Goal: Information Seeking & Learning: Learn about a topic

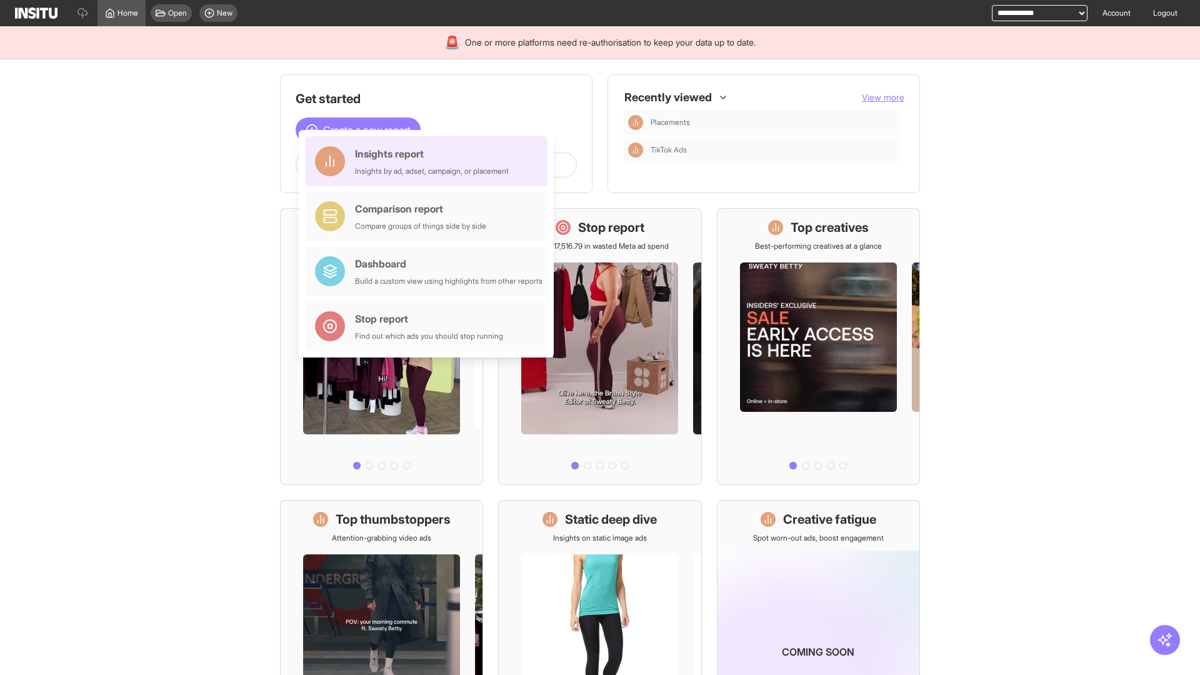
click at [429, 161] on div "Insights report Insights by ad, adset, campaign, or placement" at bounding box center [432, 161] width 154 height 30
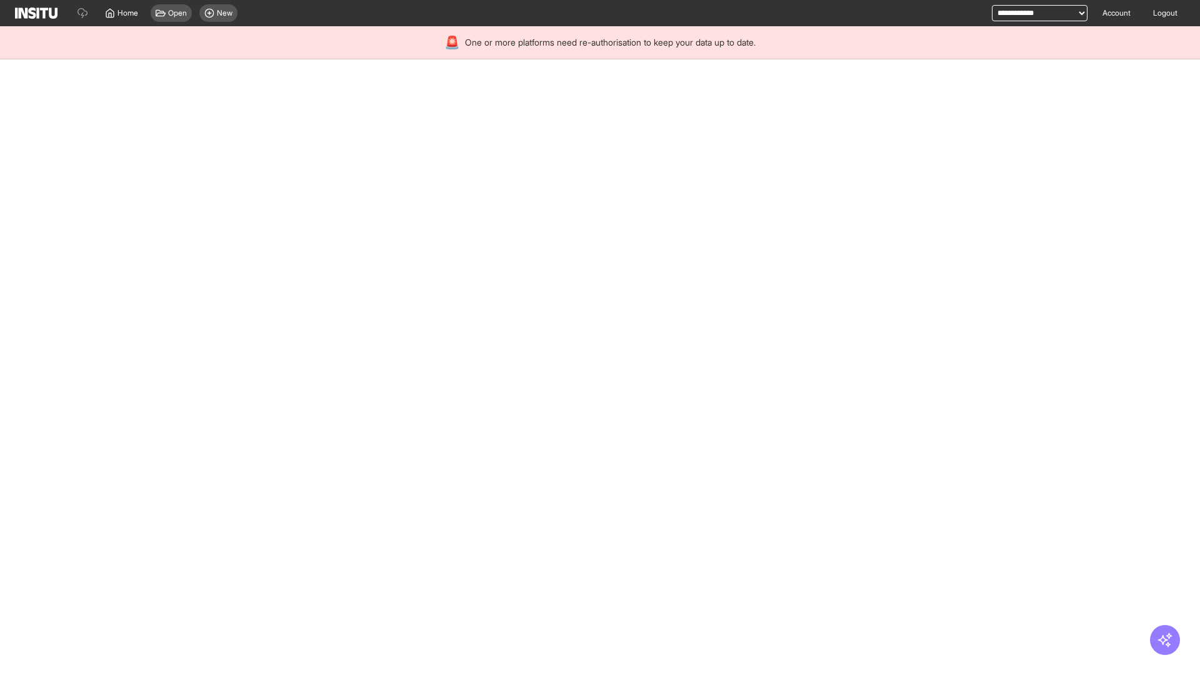
select select "**"
